Goal: Transaction & Acquisition: Download file/media

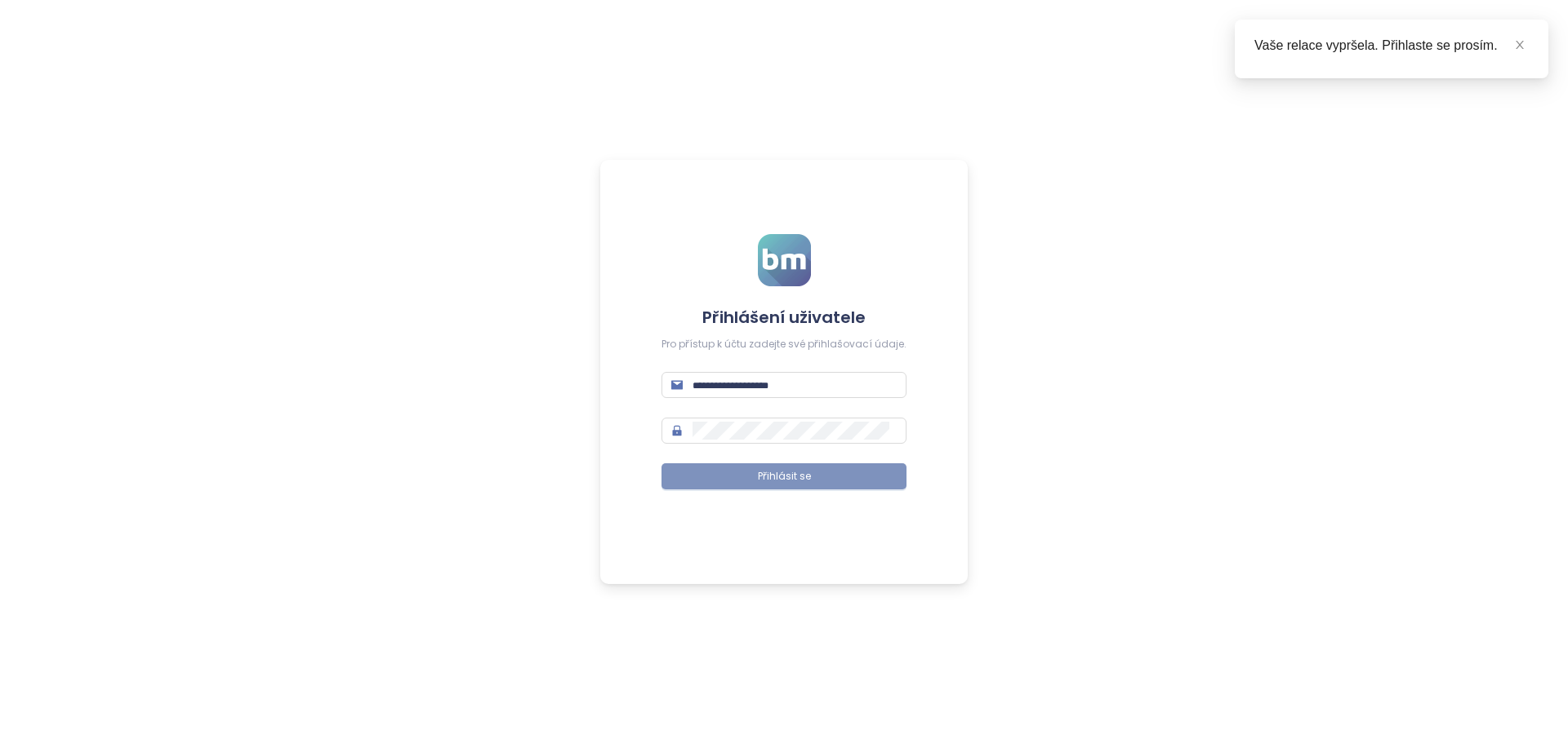
type input "**********"
click at [759, 477] on span "Přihlásit se" at bounding box center [784, 476] width 53 height 15
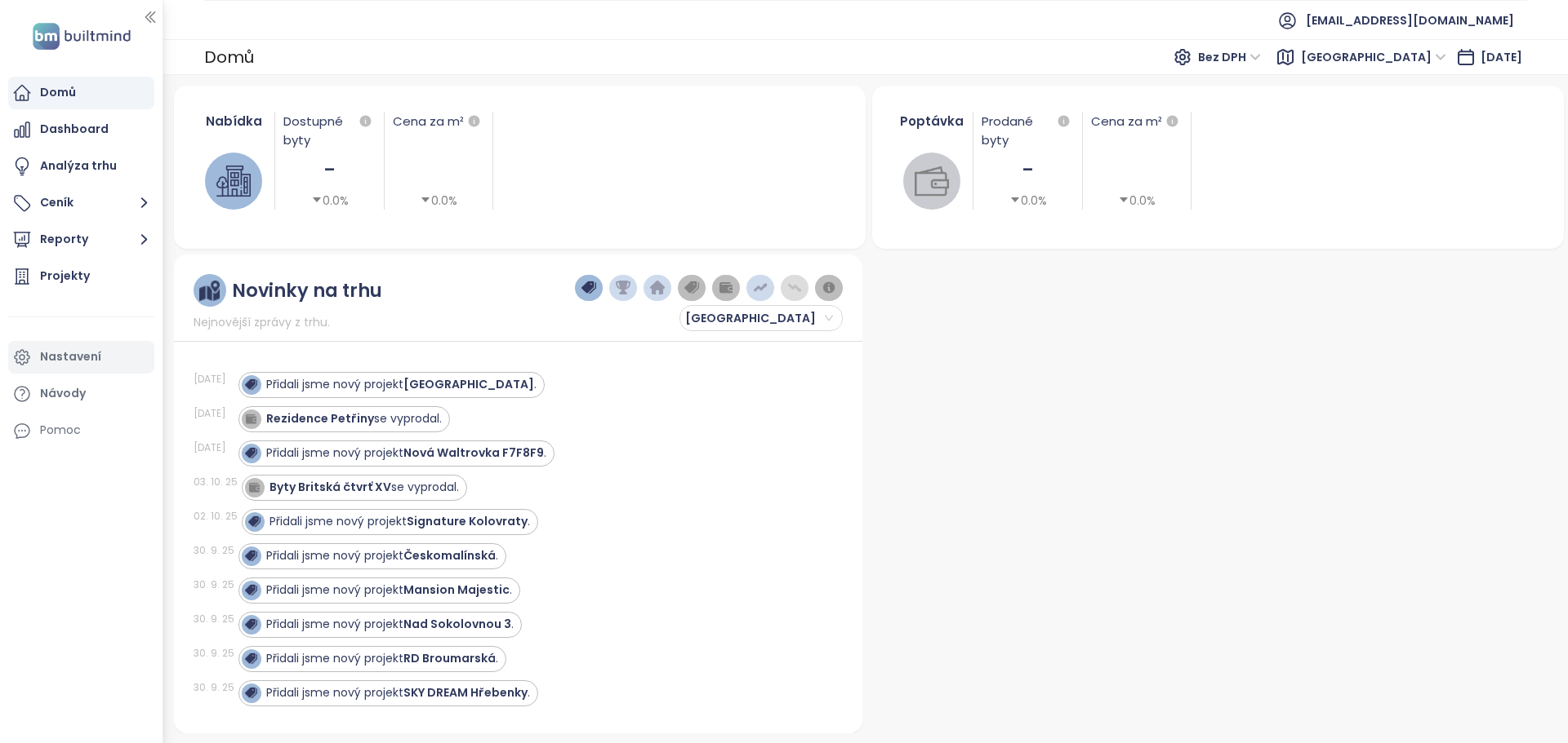
click at [83, 351] on div "Nastavení" at bounding box center [70, 357] width 61 height 20
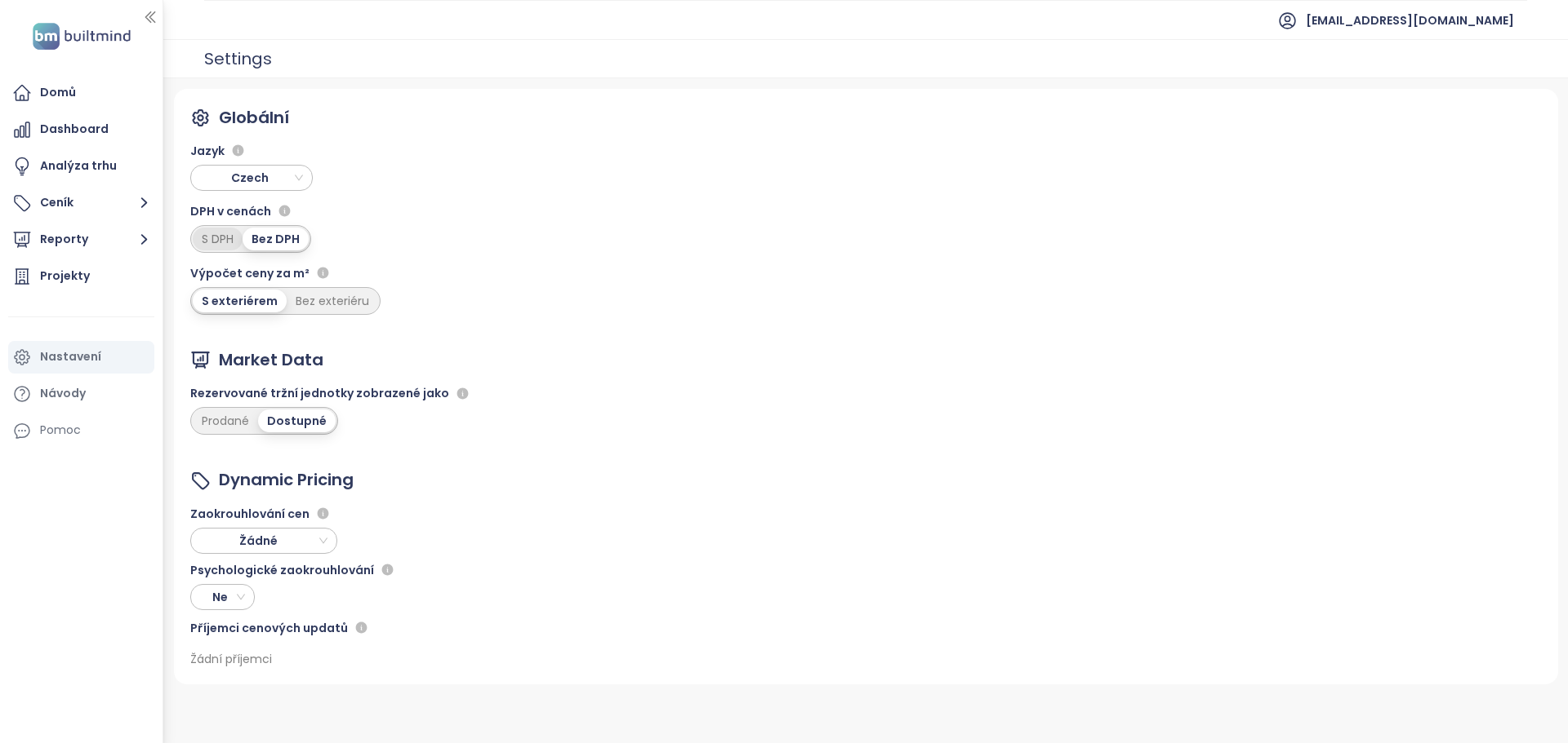
click at [216, 240] on div "S DPH" at bounding box center [217, 239] width 50 height 23
click at [87, 238] on button "Reporty" at bounding box center [81, 239] width 146 height 33
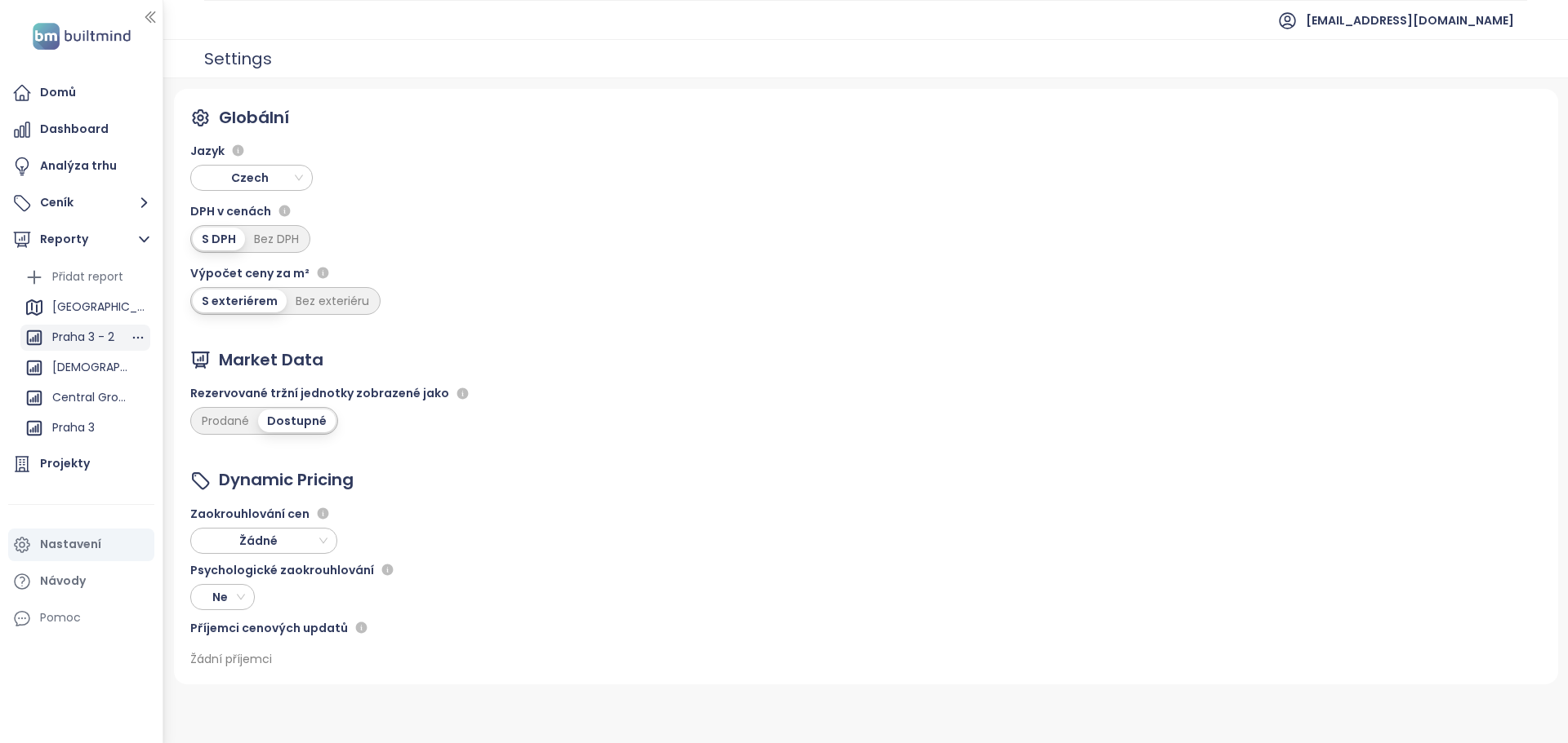
click at [72, 338] on div "Praha 3 - 2" at bounding box center [84, 337] width 62 height 20
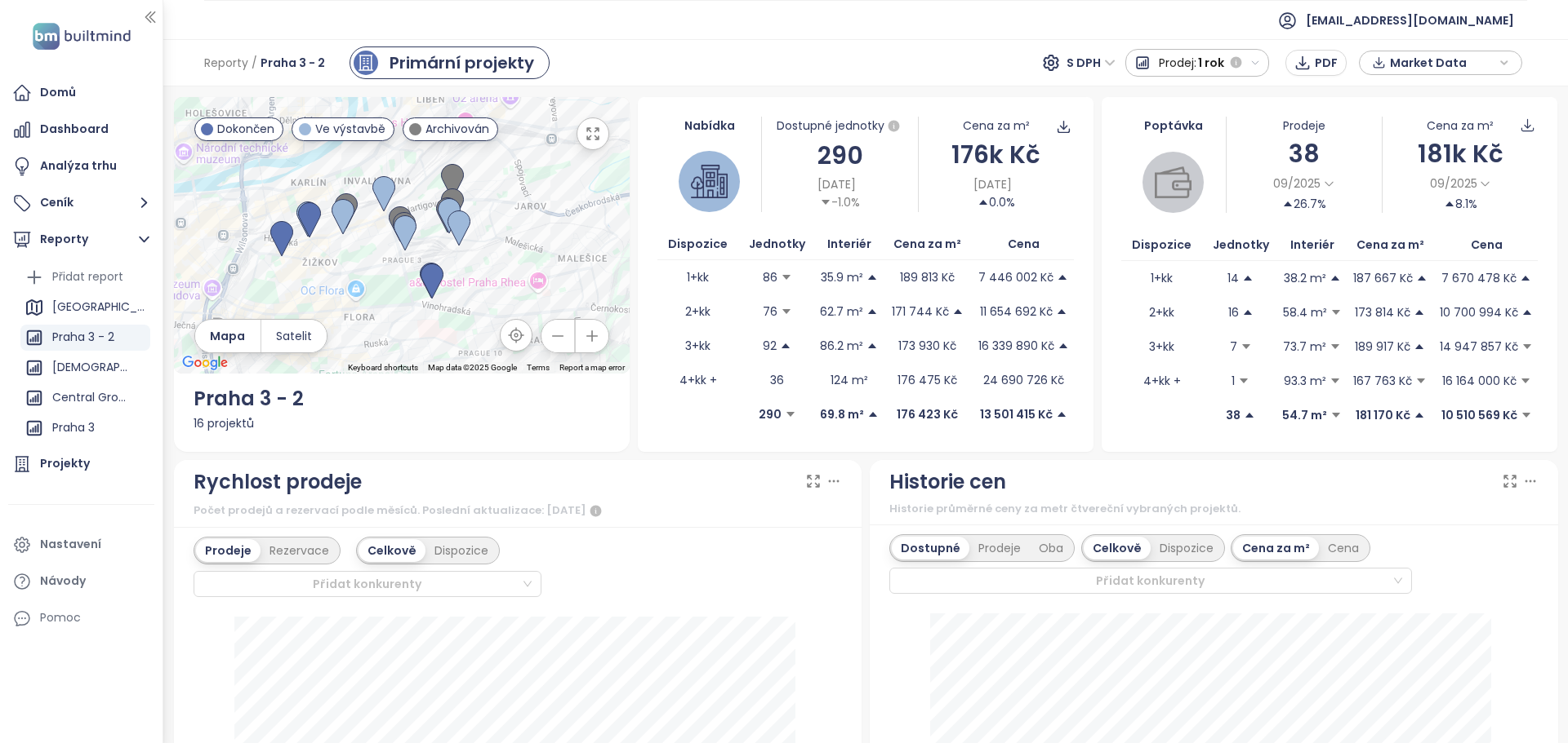
click at [1484, 60] on span "Market Data" at bounding box center [1442, 63] width 105 height 25
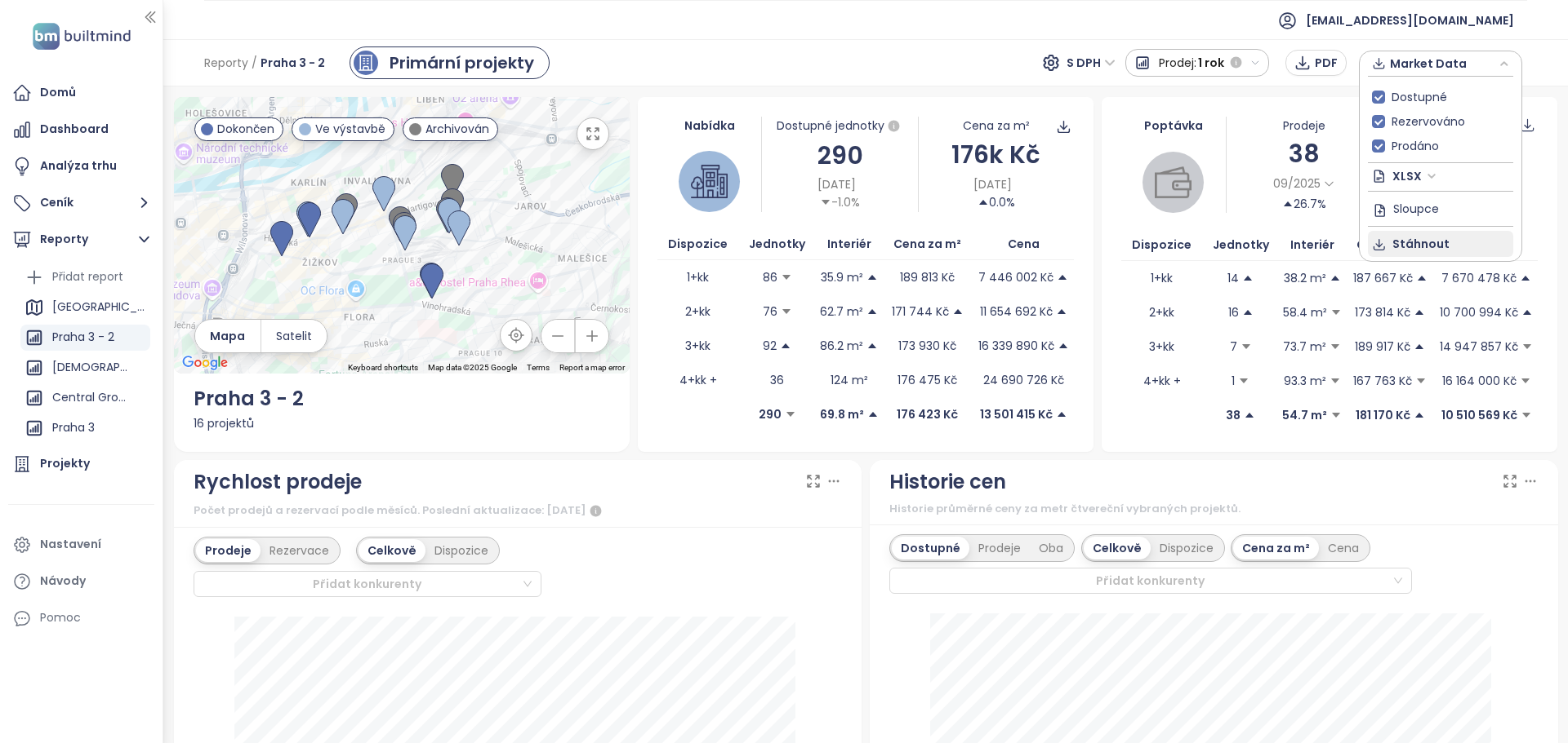
click at [1410, 245] on span "Stáhnout" at bounding box center [1421, 244] width 57 height 18
